Goal: Task Accomplishment & Management: Use online tool/utility

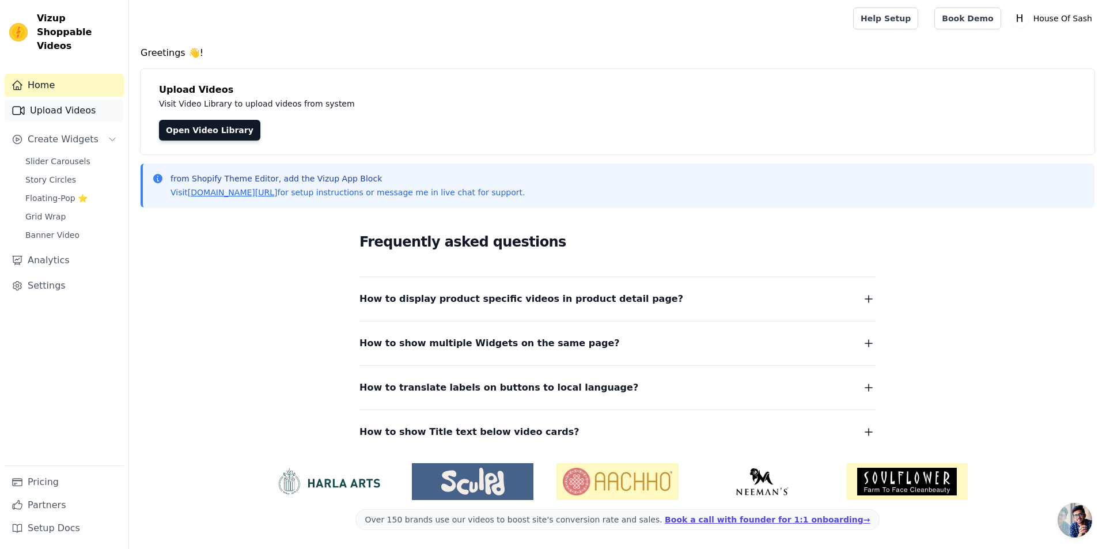
click at [66, 99] on link "Upload Videos" at bounding box center [64, 110] width 119 height 23
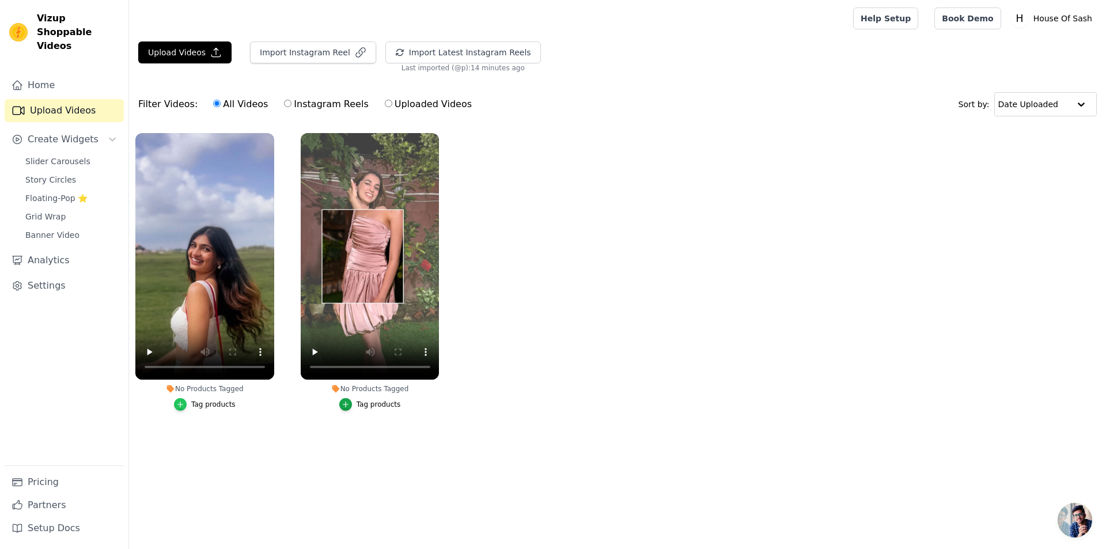
click at [179, 408] on icon "button" at bounding box center [180, 404] width 8 height 8
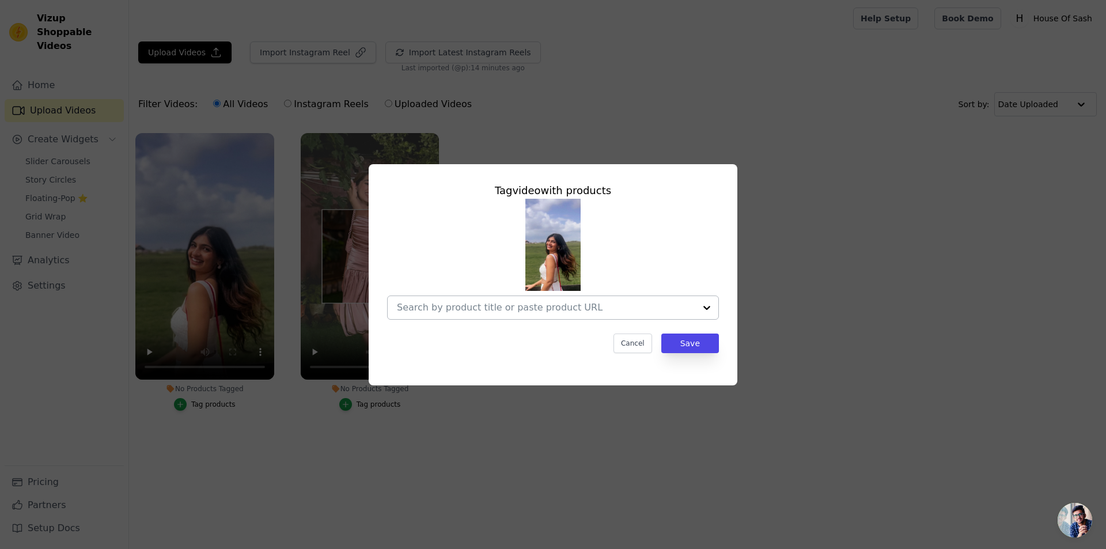
click at [497, 306] on input "No Products Tagged Tag video with products Cancel Save Tag products" at bounding box center [546, 307] width 298 height 11
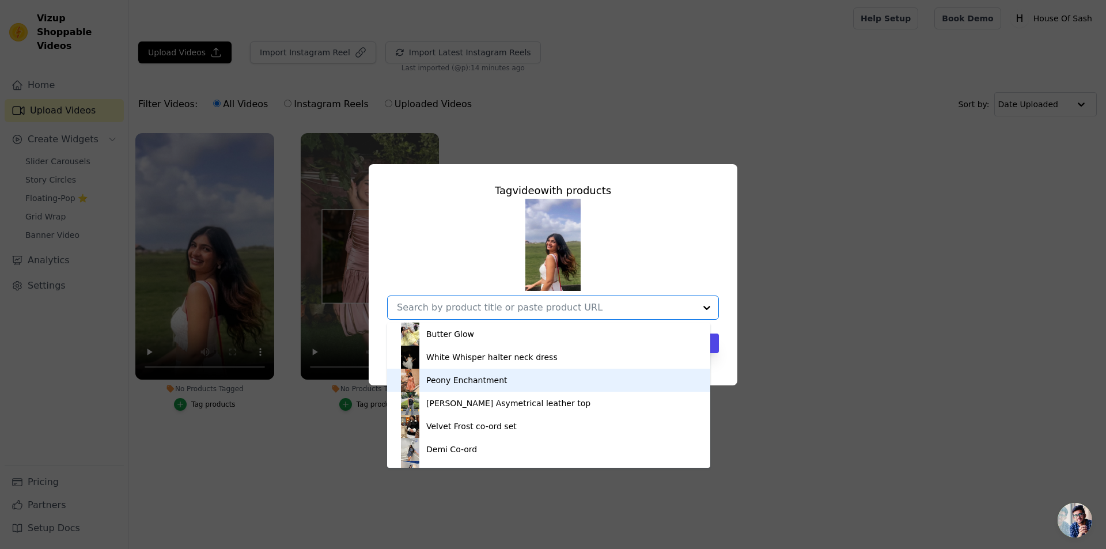
scroll to position [346, 0]
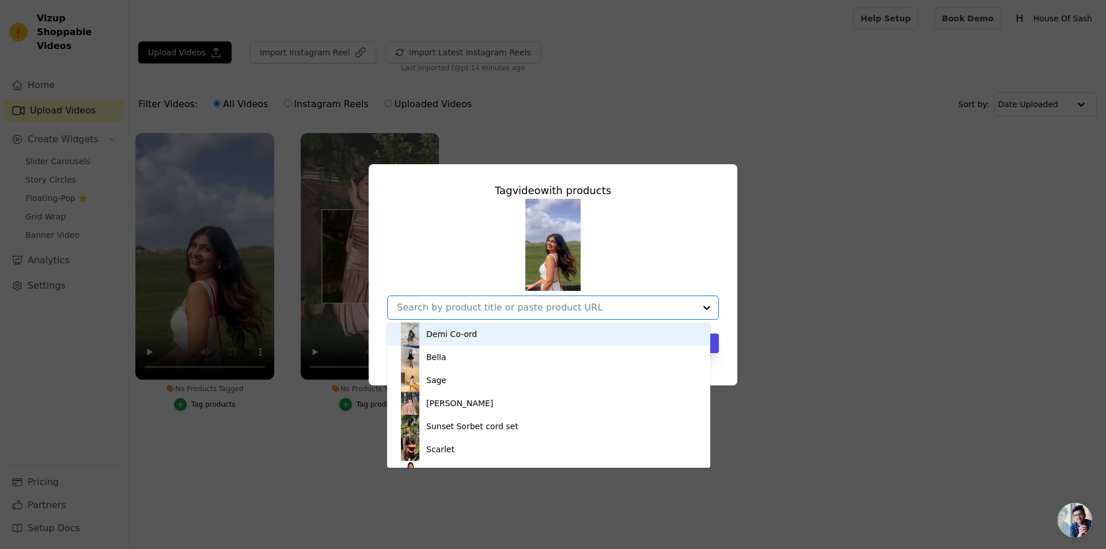
paste input "https://houseofsash.in/products/zaya-cord-set"
type input "https://houseofsash.in/products/zaya-cord-set"
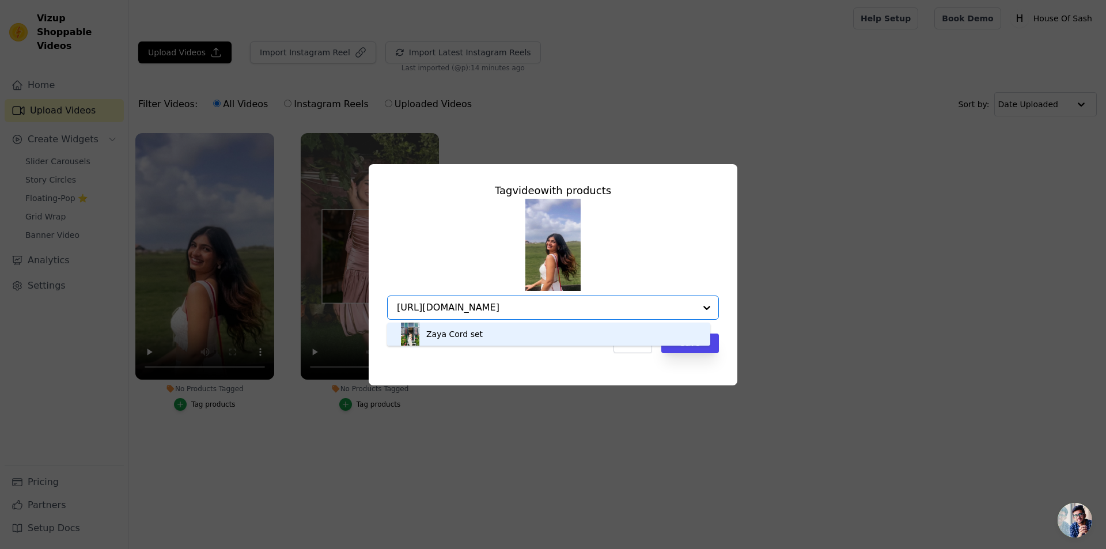
click at [592, 335] on div "Zaya Cord set" at bounding box center [549, 334] width 300 height 23
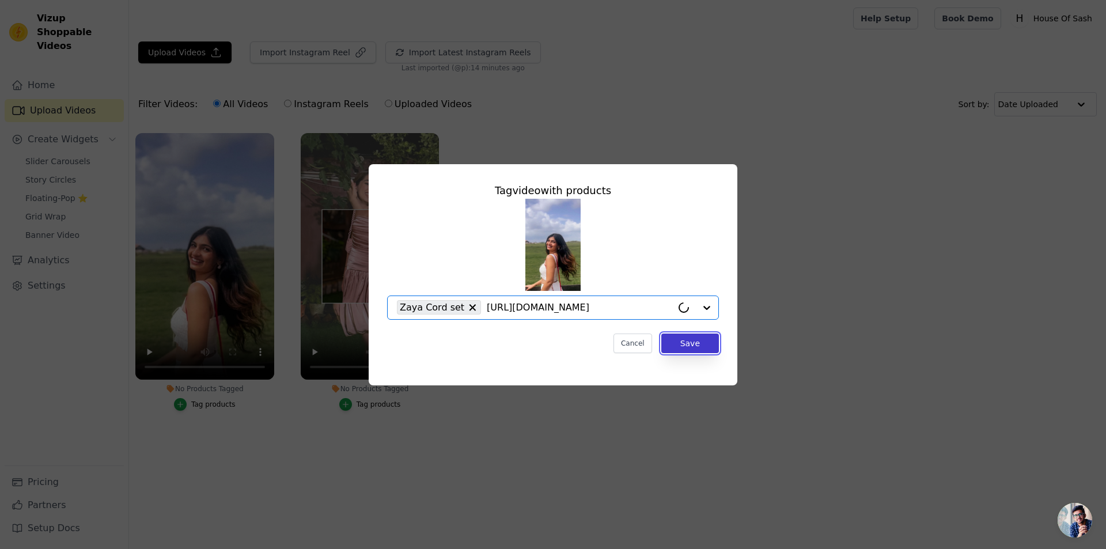
click at [707, 336] on button "Save" at bounding box center [690, 344] width 58 height 20
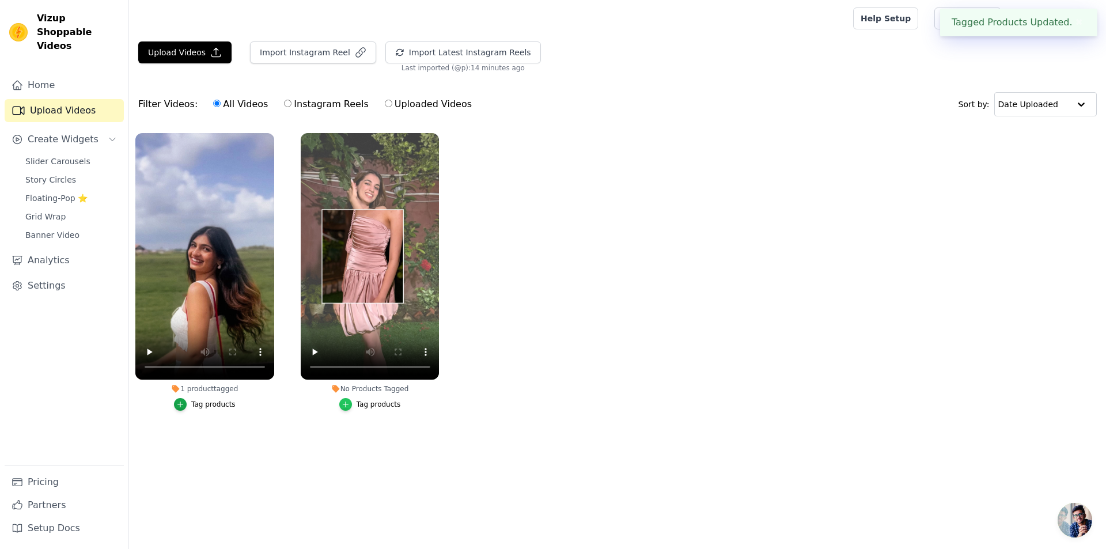
click at [345, 403] on icon "button" at bounding box center [346, 404] width 8 height 8
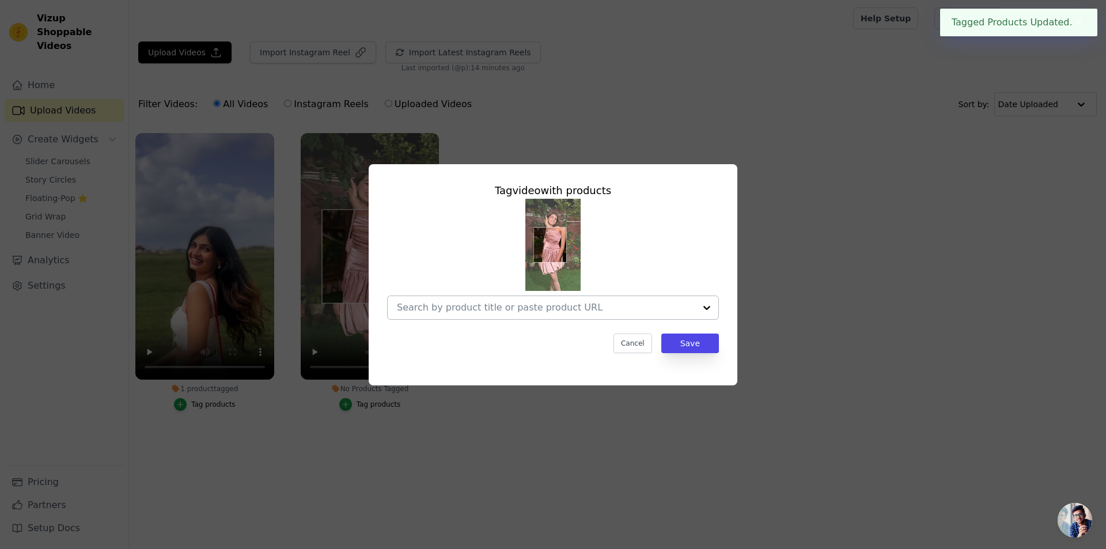
click at [470, 314] on div at bounding box center [546, 307] width 298 height 23
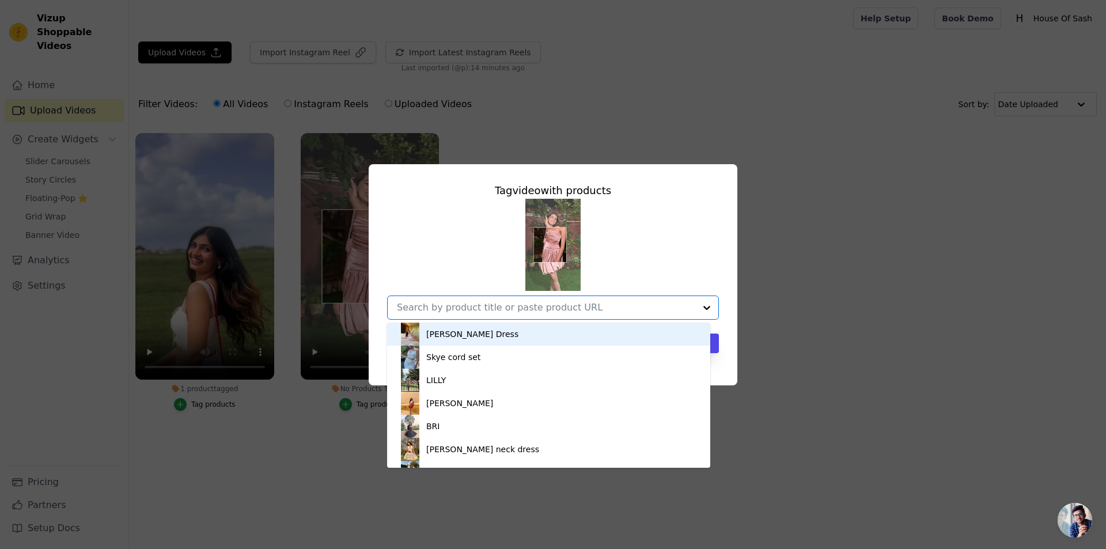
click at [480, 341] on div "Alaya Satin Dress" at bounding box center [549, 334] width 300 height 23
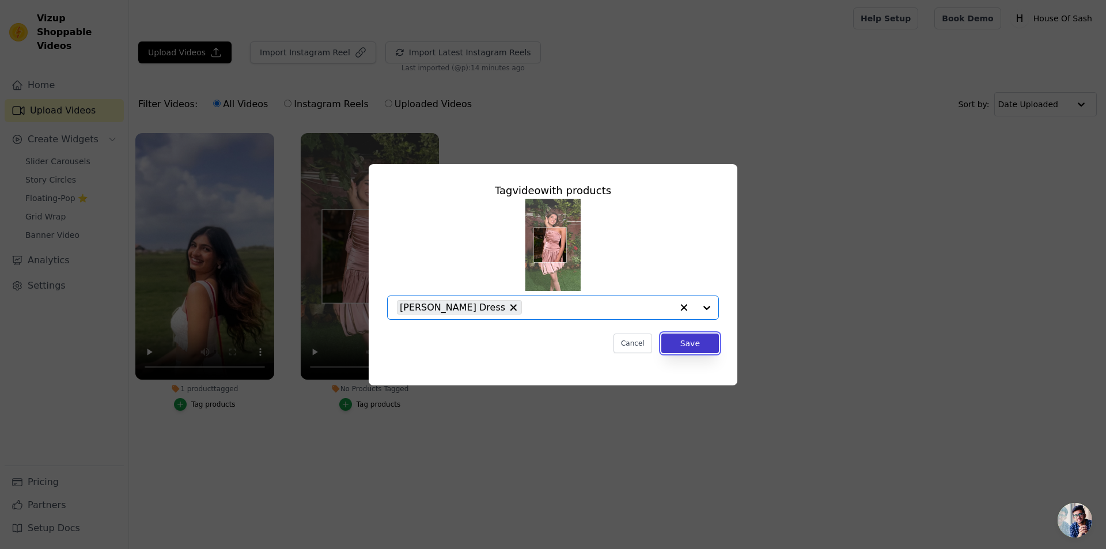
click at [701, 346] on button "Save" at bounding box center [690, 344] width 58 height 20
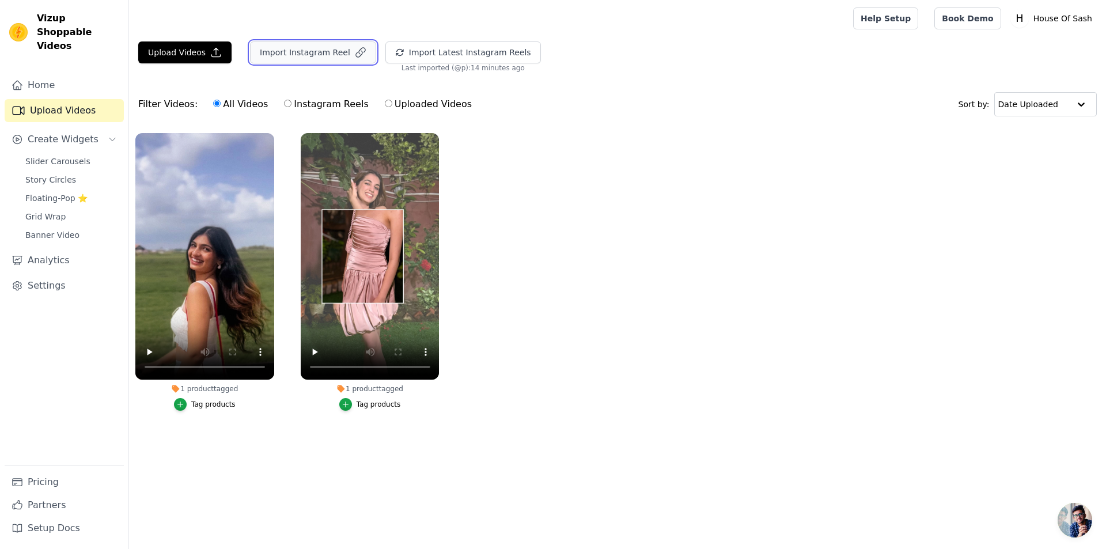
click at [308, 54] on button "Import Instagram Reel" at bounding box center [313, 52] width 126 height 22
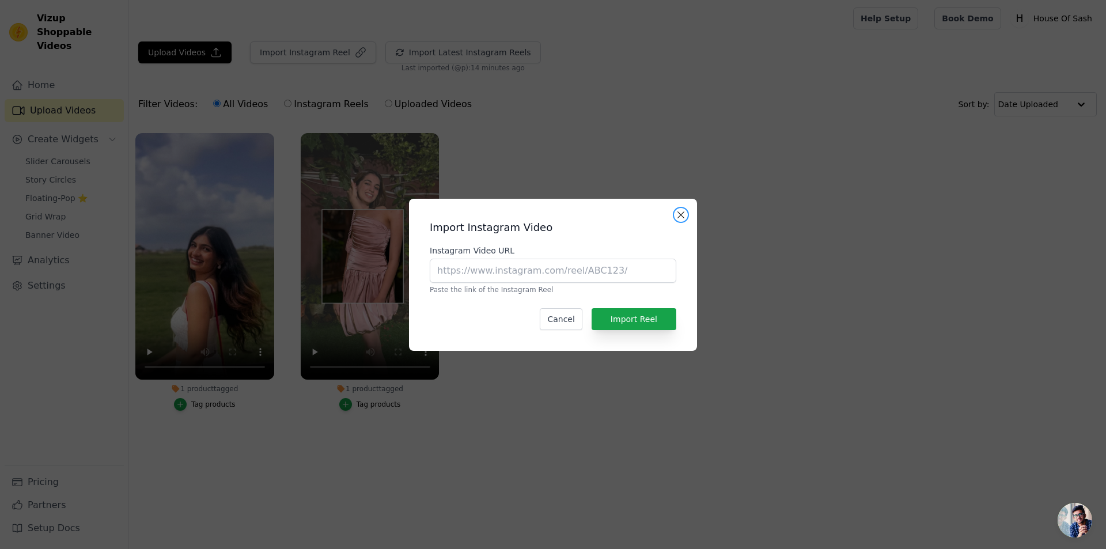
drag, startPoint x: 680, startPoint y: 214, endPoint x: 696, endPoint y: 160, distance: 56.5
click at [680, 214] on button "Close modal" at bounding box center [681, 215] width 14 height 14
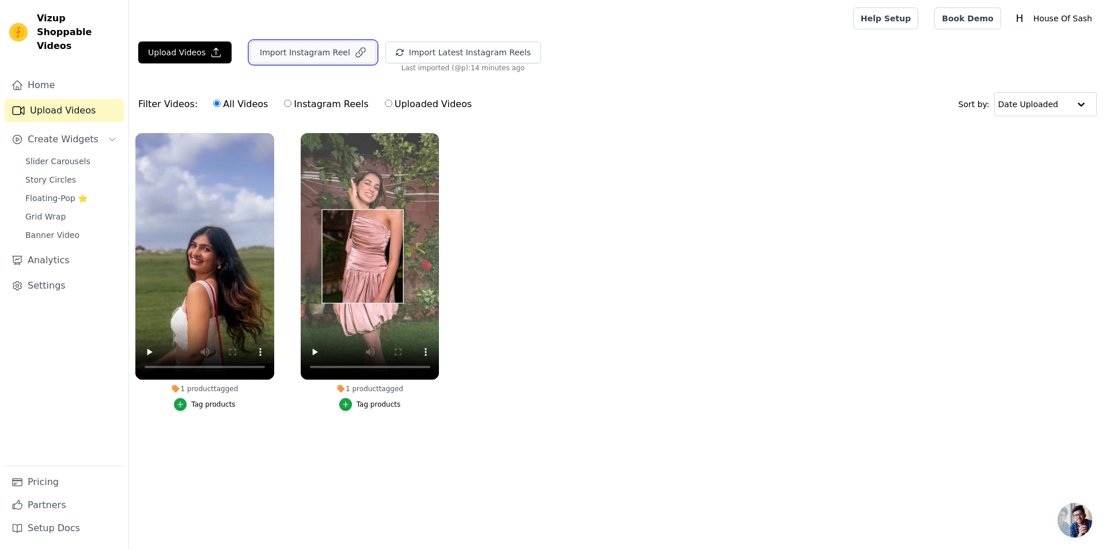
click at [355, 51] on icon "button" at bounding box center [361, 53] width 12 height 12
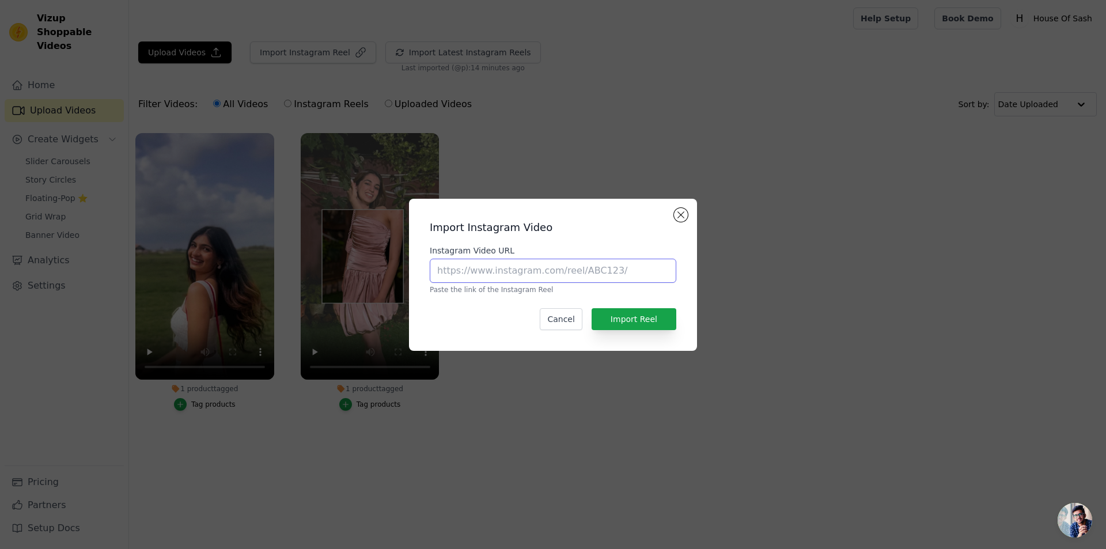
click at [543, 272] on input "Instagram Video URL" at bounding box center [553, 271] width 247 height 24
paste input "https://www.instagram.com/reel/DGLIjVyzkp4/?igsh=N3VxeWNoa2J5c2w3"
type input "https://www.instagram.com/reel/DGLIjVyzkp4/?igsh=N3VxeWNoa2J5c2w3"
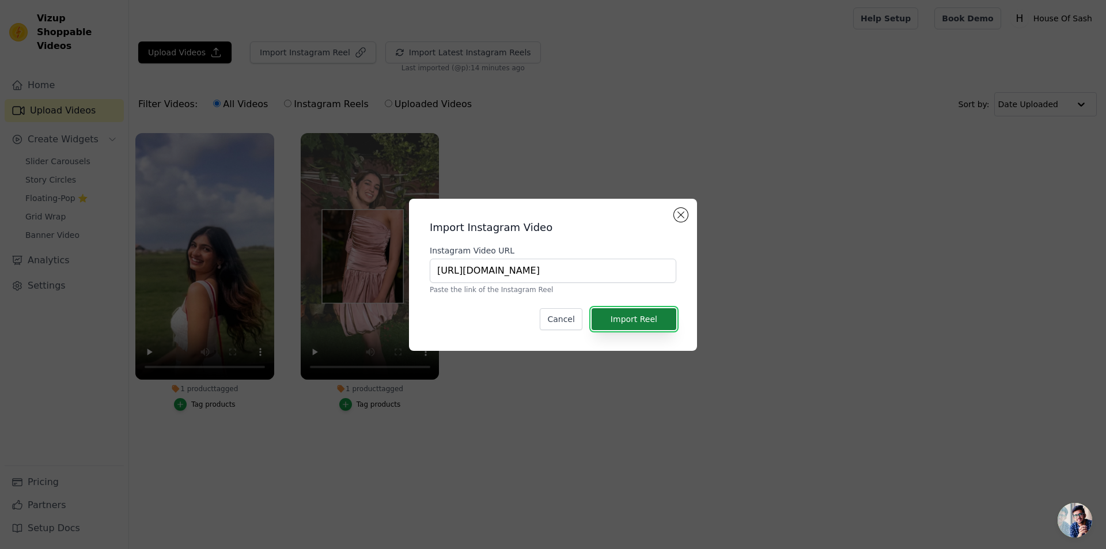
click at [639, 321] on button "Import Reel" at bounding box center [634, 319] width 85 height 22
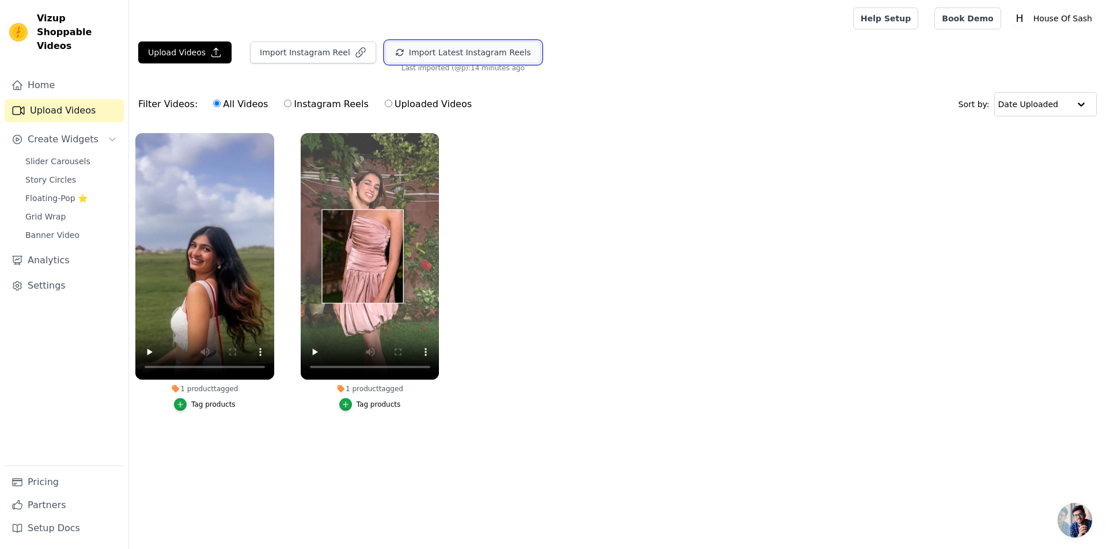
click at [462, 54] on button "Import Latest Instagram Reels" at bounding box center [463, 52] width 156 height 22
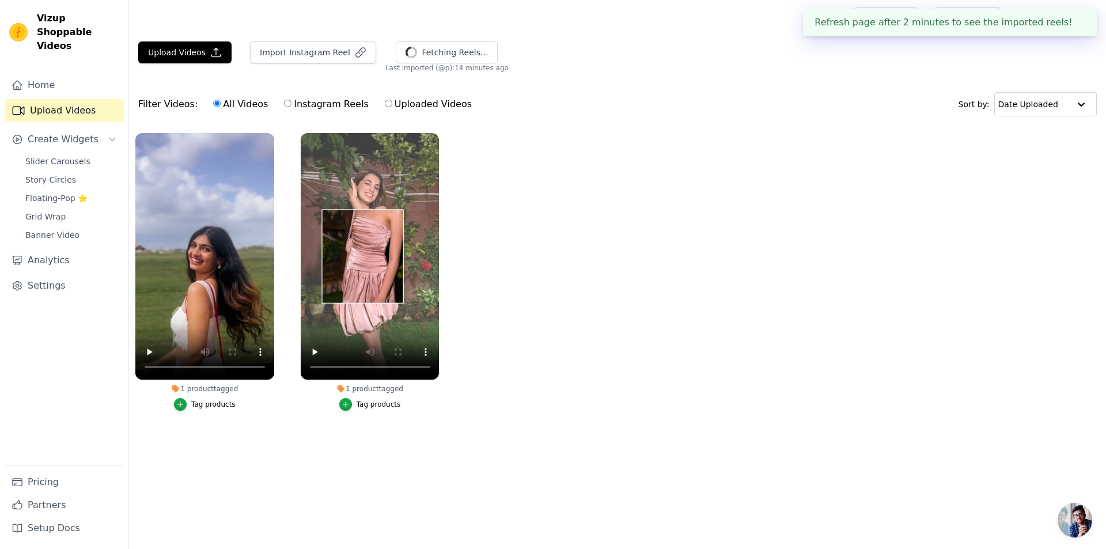
click at [618, 213] on ul "1 product tagged Tag products 1 product tagged Tag products" at bounding box center [617, 283] width 977 height 313
